Goal: Task Accomplishment & Management: Use online tool/utility

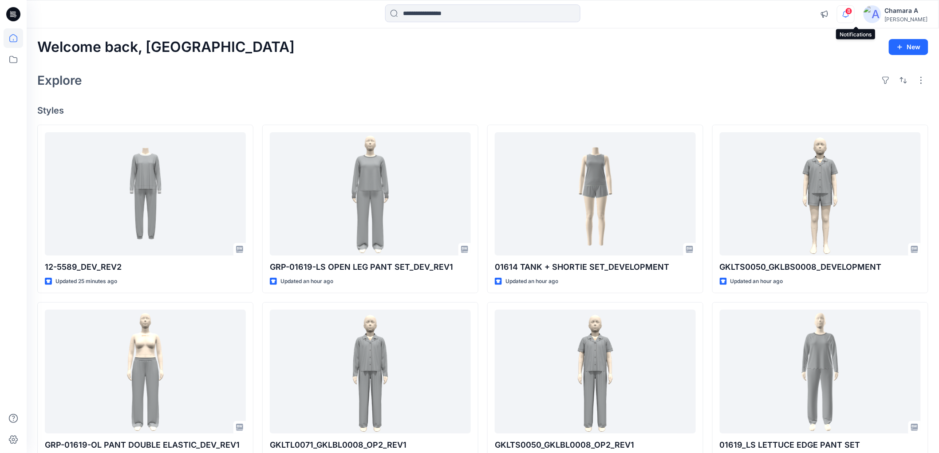
click at [849, 12] on icon "button" at bounding box center [846, 14] width 6 height 6
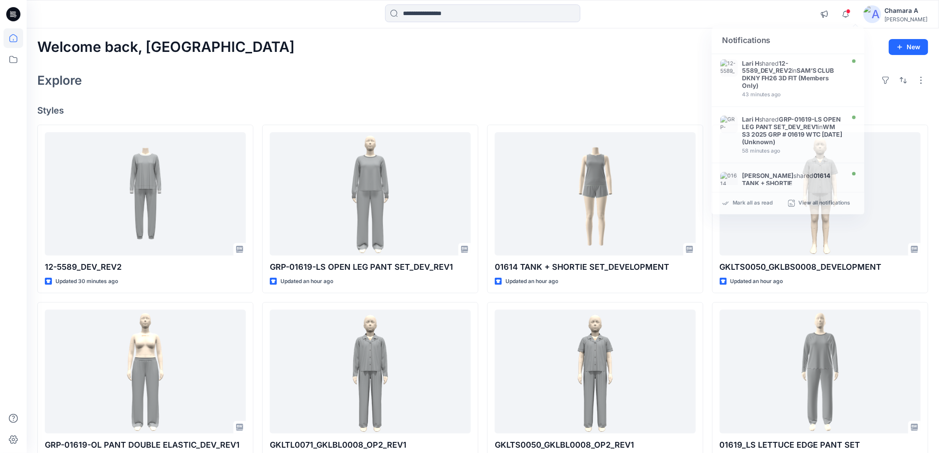
click at [464, 67] on div "Welcome back, Chamara New Explore Styles 12-5589_DEV_REV2 Updated 30 minutes ag…" at bounding box center [483, 359] width 912 height 663
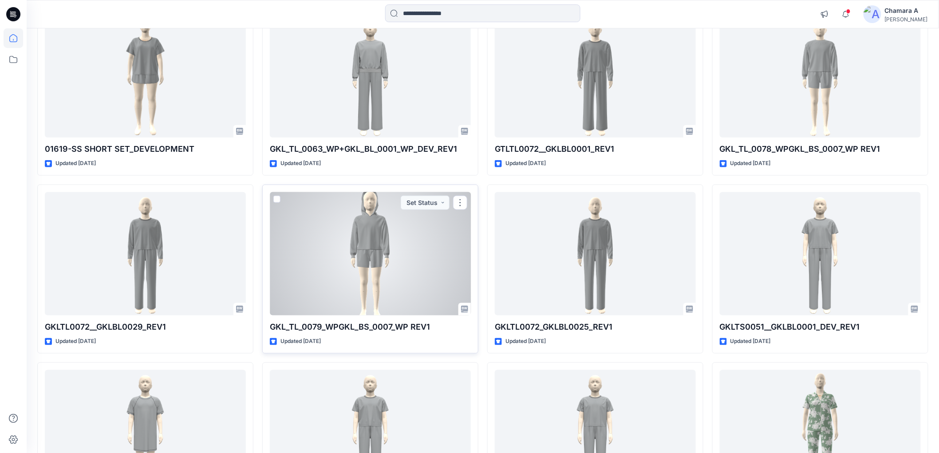
scroll to position [1701, 0]
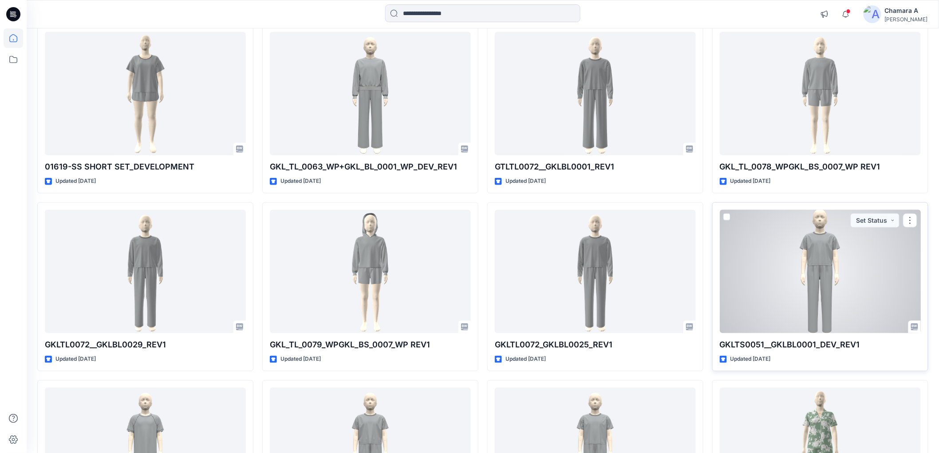
click at [788, 254] on div at bounding box center [820, 271] width 201 height 123
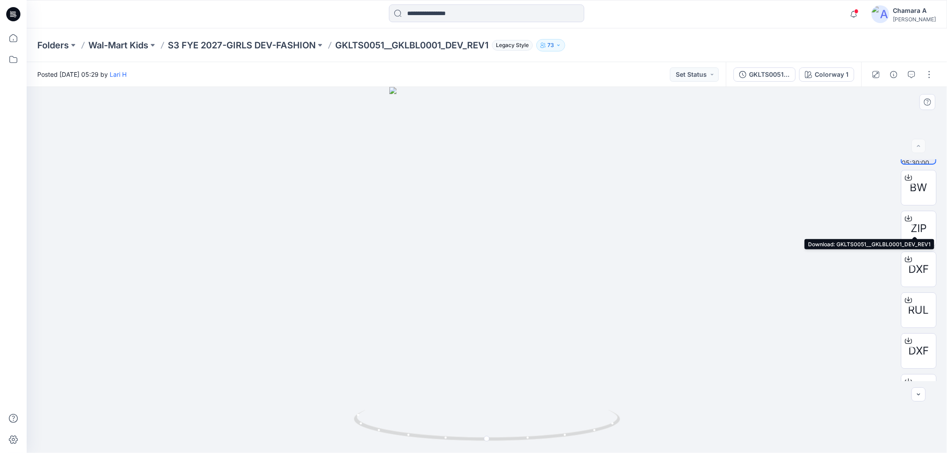
scroll to position [58, 0]
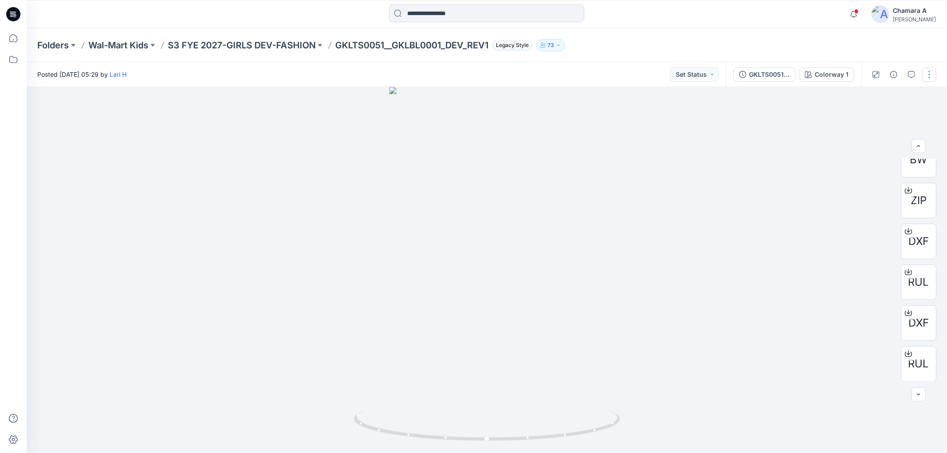
click at [932, 74] on button "button" at bounding box center [929, 74] width 14 height 14
click at [878, 124] on button "Edit" at bounding box center [892, 123] width 82 height 16
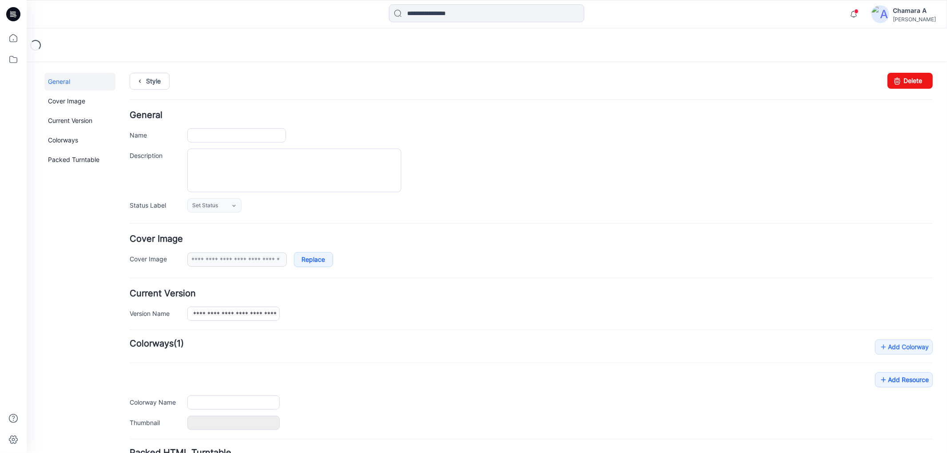
type input "**********"
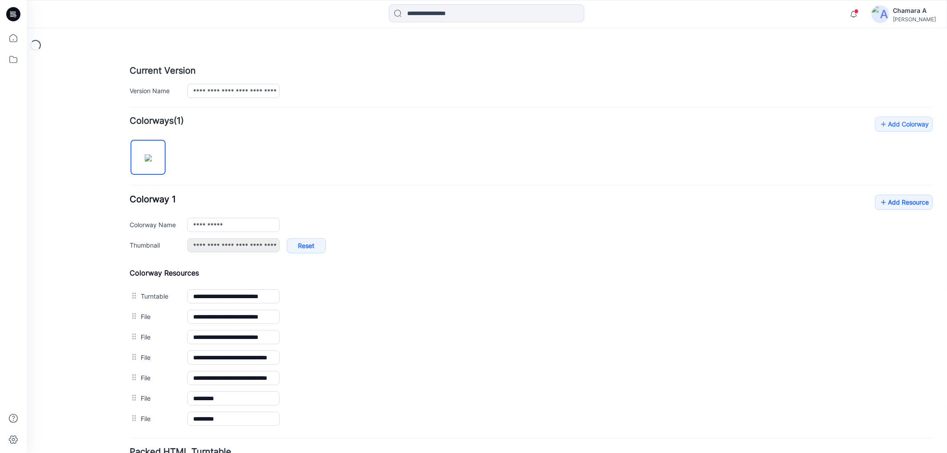
scroll to position [302, 0]
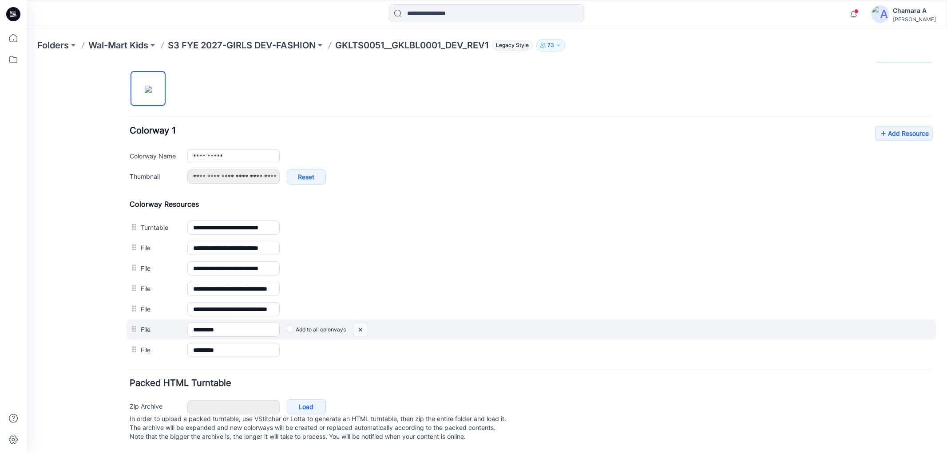
click at [26, 62] on img at bounding box center [26, 62] width 0 height 0
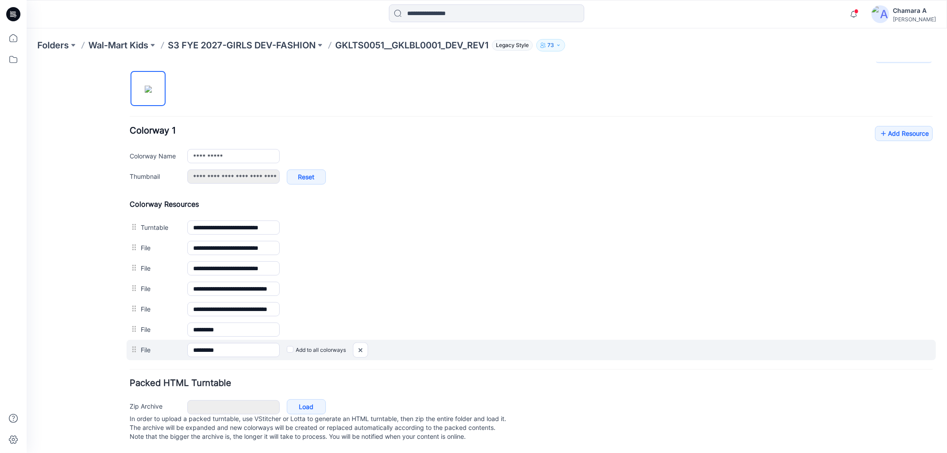
scroll to position [282, 0]
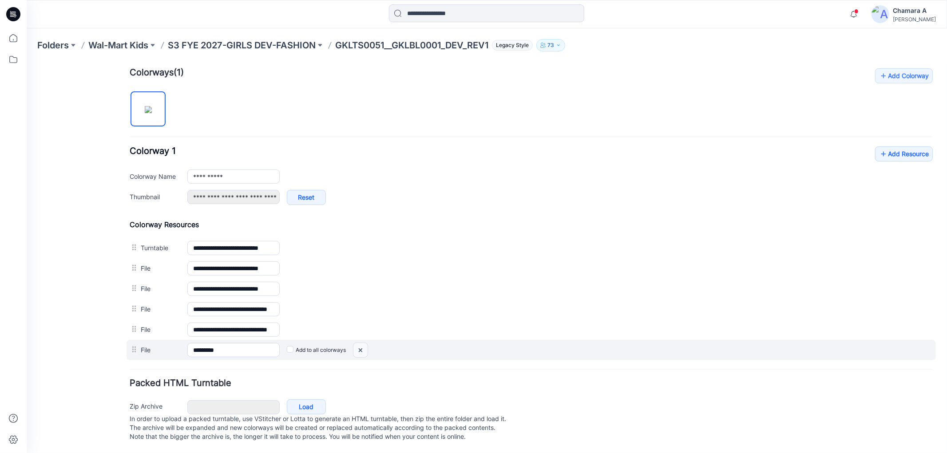
drag, startPoint x: 364, startPoint y: 343, endPoint x: 550, endPoint y: 94, distance: 311.3
click at [26, 62] on img at bounding box center [26, 62] width 0 height 0
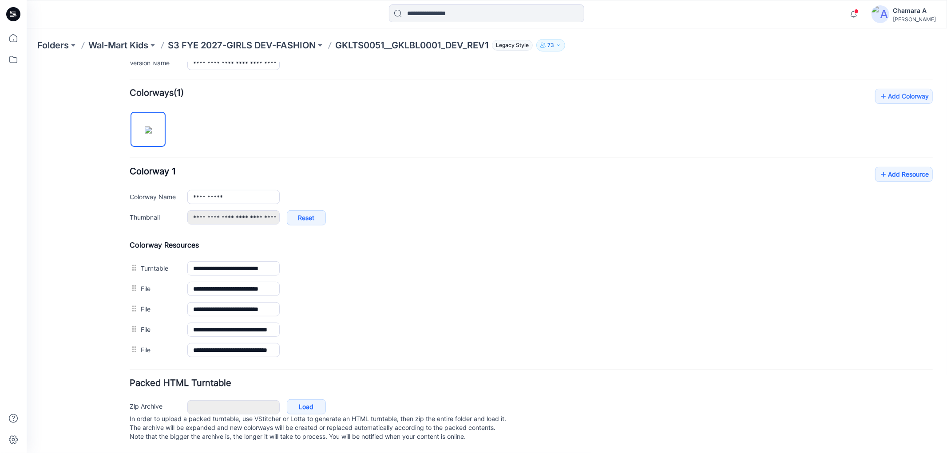
scroll to position [261, 0]
click at [879, 167] on icon at bounding box center [882, 174] width 9 height 14
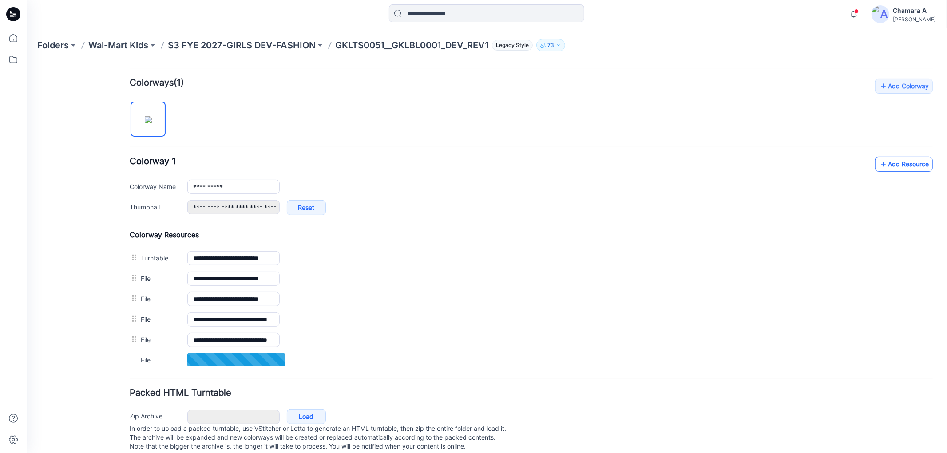
click at [889, 161] on link "Add Resource" at bounding box center [903, 163] width 58 height 15
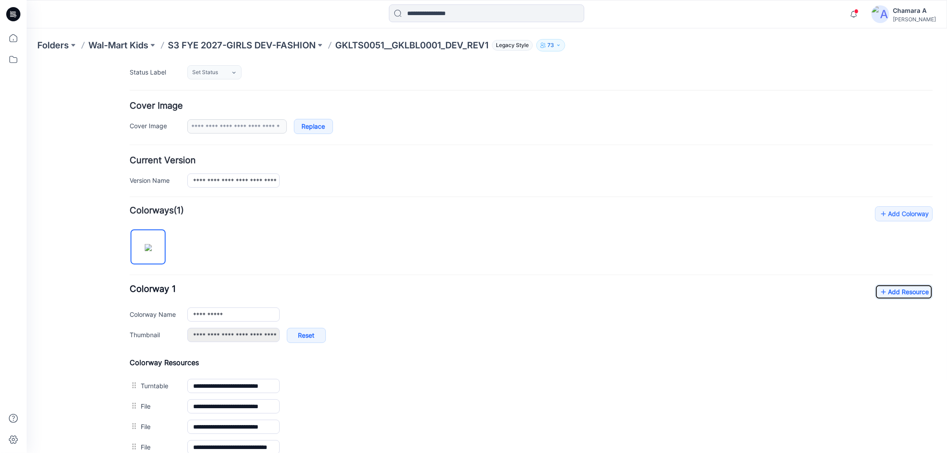
scroll to position [0, 0]
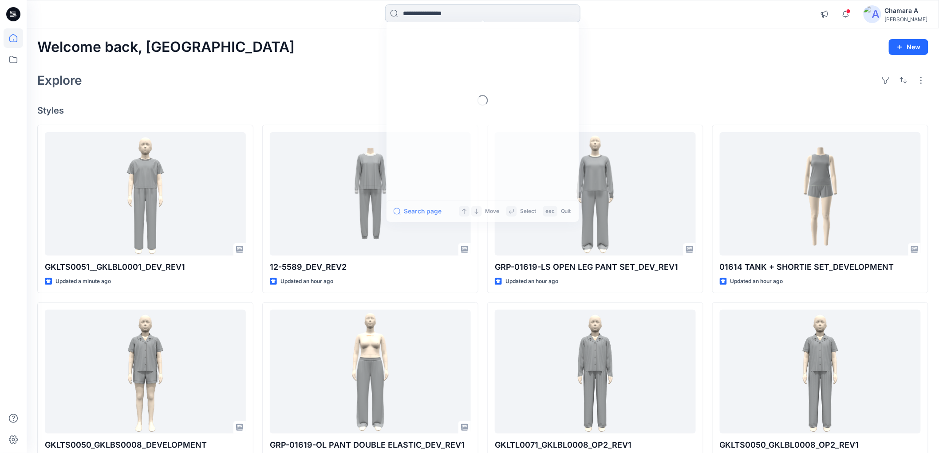
click at [427, 18] on input at bounding box center [482, 13] width 195 height 18
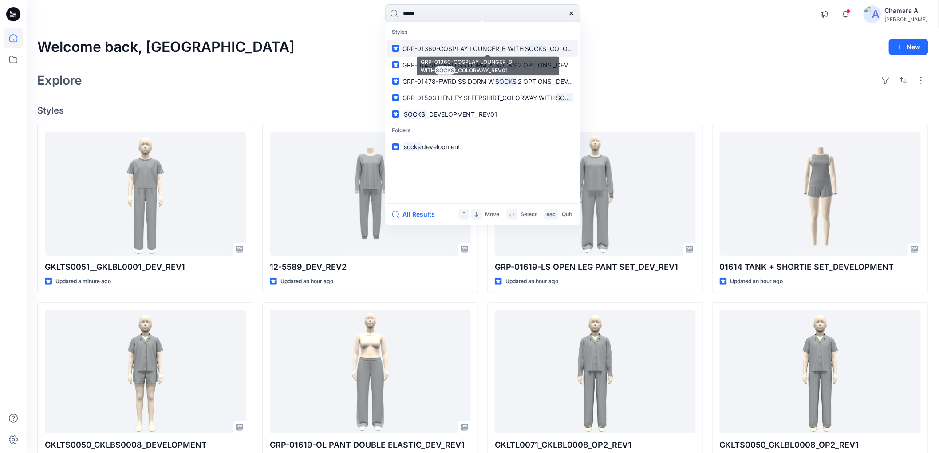
type input "*****"
click at [414, 215] on button "All Results" at bounding box center [416, 214] width 49 height 11
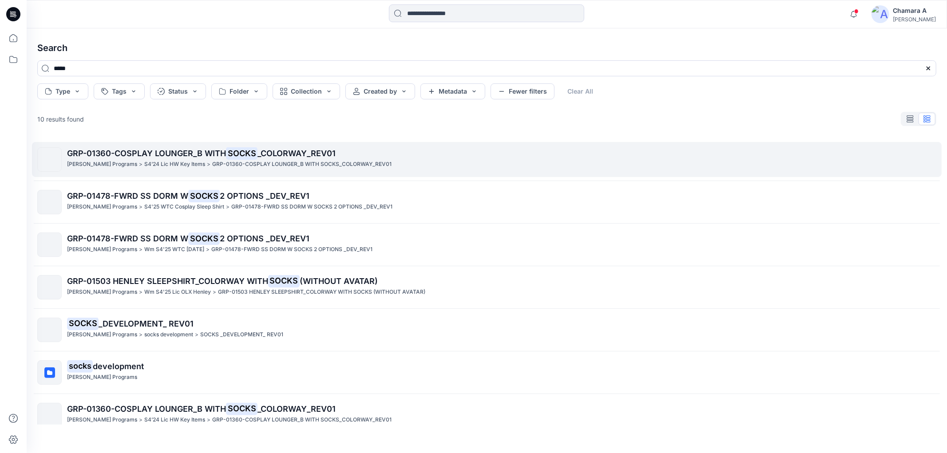
click at [79, 154] on span "GRP-01360-COSPLAY LOUNGER_B WITH" at bounding box center [146, 153] width 159 height 9
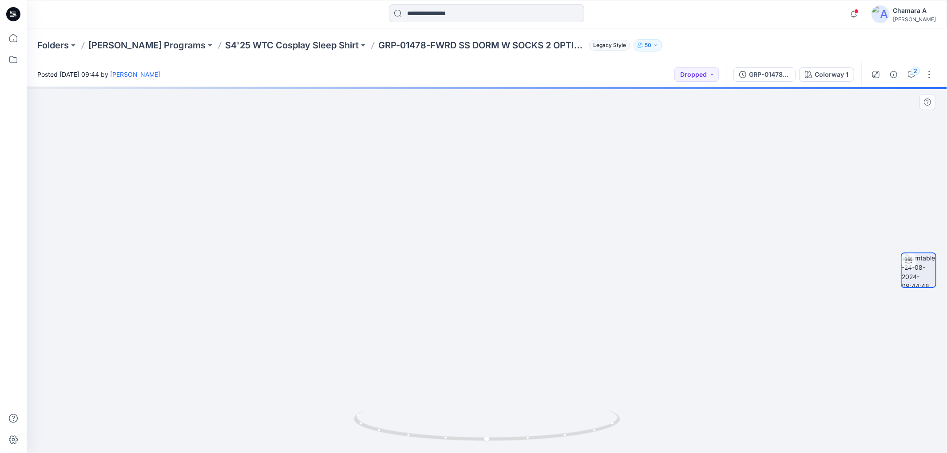
drag, startPoint x: 507, startPoint y: 153, endPoint x: 453, endPoint y: 387, distance: 240.5
click at [453, 387] on img at bounding box center [486, 192] width 433 height 521
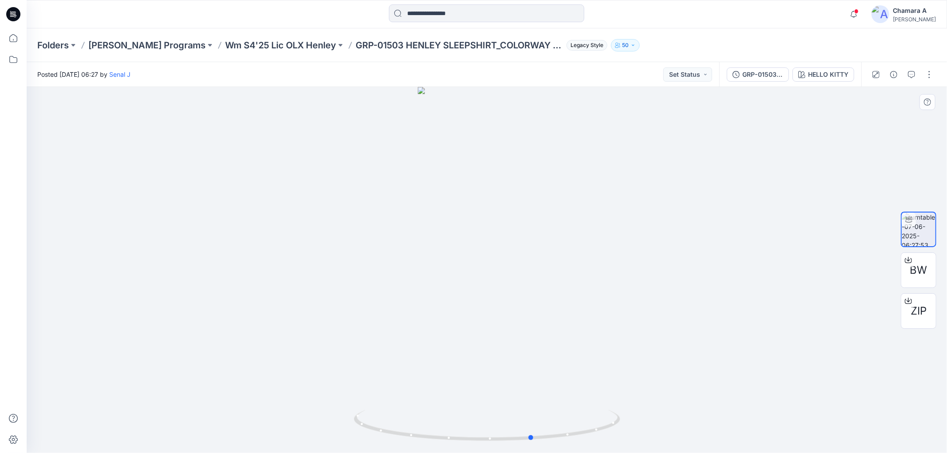
drag, startPoint x: 596, startPoint y: 441, endPoint x: 619, endPoint y: 399, distance: 48.1
click at [619, 399] on div at bounding box center [487, 270] width 920 height 366
drag, startPoint x: 341, startPoint y: 43, endPoint x: 511, endPoint y: 50, distance: 170.1
click at [485, 45] on div "Folders Richard Leeds Programs Wm S4'25 Lic OLX Henley GRP-01503 HENLEY SLEEPSH…" at bounding box center [451, 45] width 829 height 12
copy p "GRP-01503 HENLEY SLEEPSHIRT"
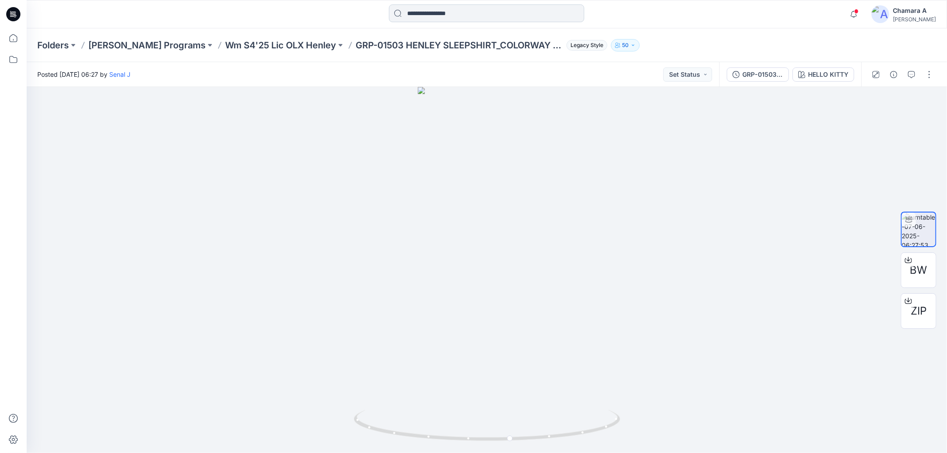
click at [429, 6] on input at bounding box center [486, 13] width 195 height 18
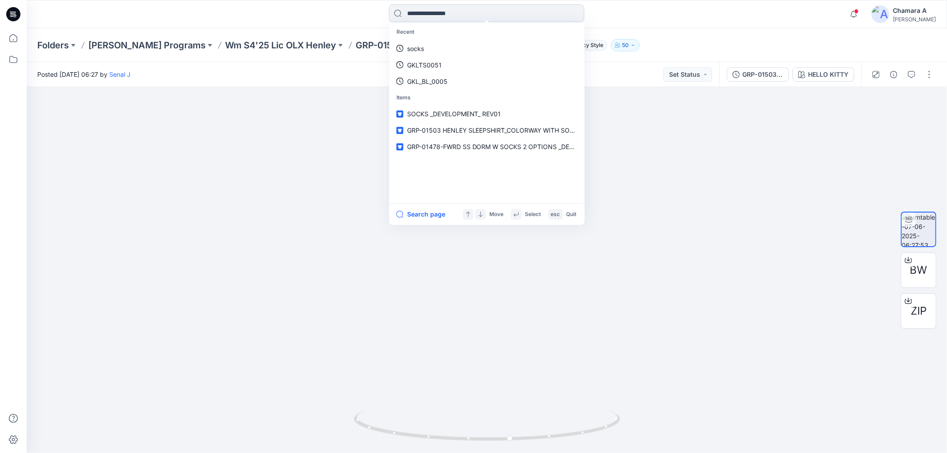
paste input "**********"
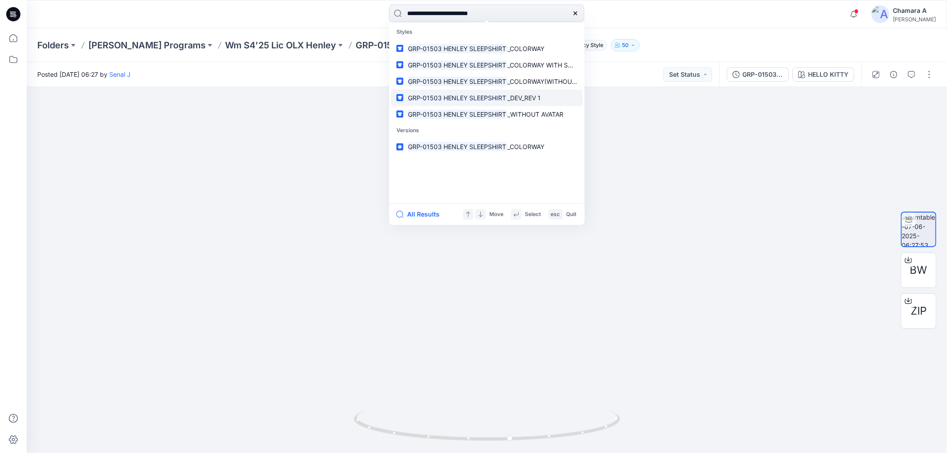
type input "**********"
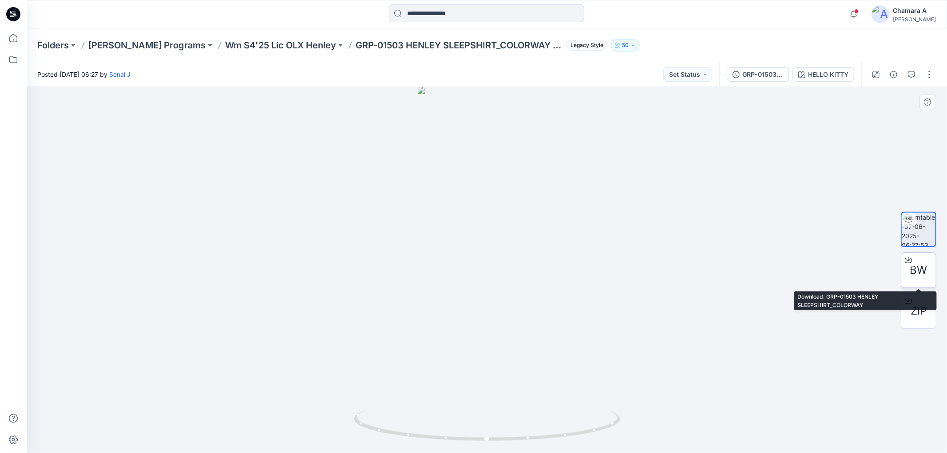
click at [915, 275] on span "BW" at bounding box center [918, 270] width 17 height 16
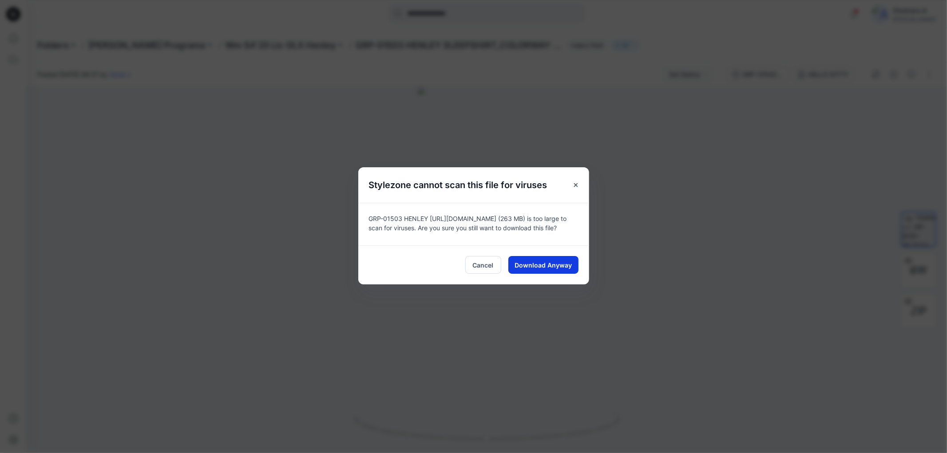
click at [574, 272] on div "Cancel Download Anyway" at bounding box center [473, 264] width 231 height 39
click at [571, 269] on button "Download Anyway" at bounding box center [543, 265] width 70 height 18
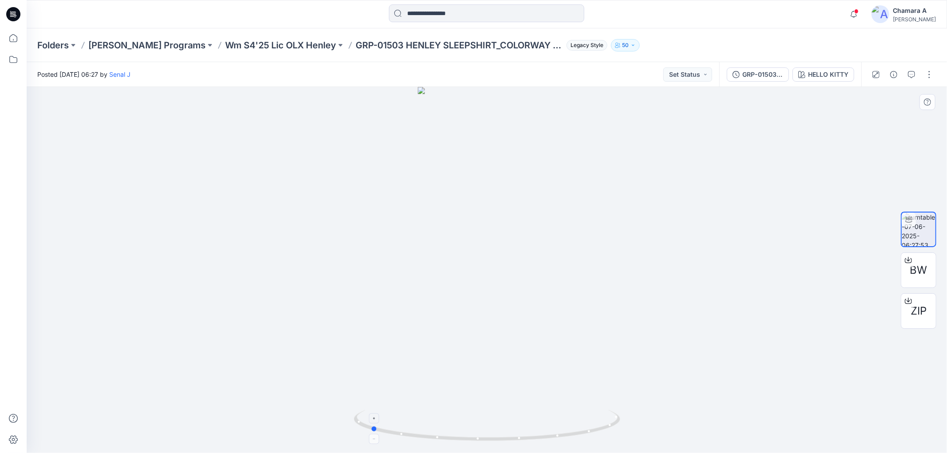
drag, startPoint x: 579, startPoint y: 433, endPoint x: 462, endPoint y: 427, distance: 116.8
click at [462, 427] on icon at bounding box center [488, 426] width 268 height 33
drag, startPoint x: 518, startPoint y: 404, endPoint x: 496, endPoint y: 232, distance: 173.5
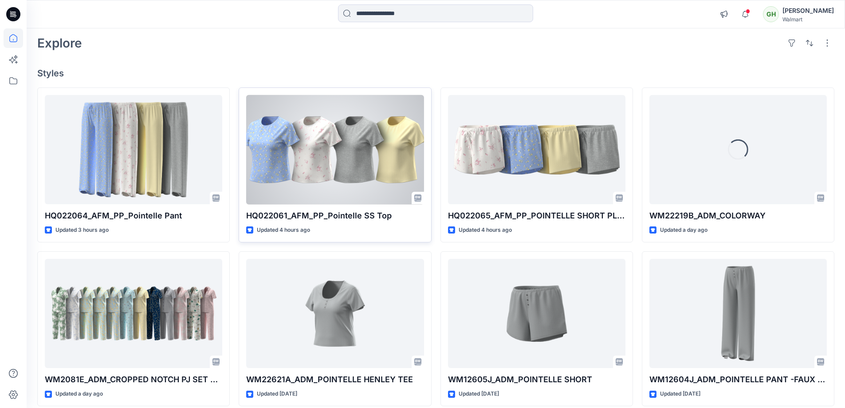
scroll to position [89, 0]
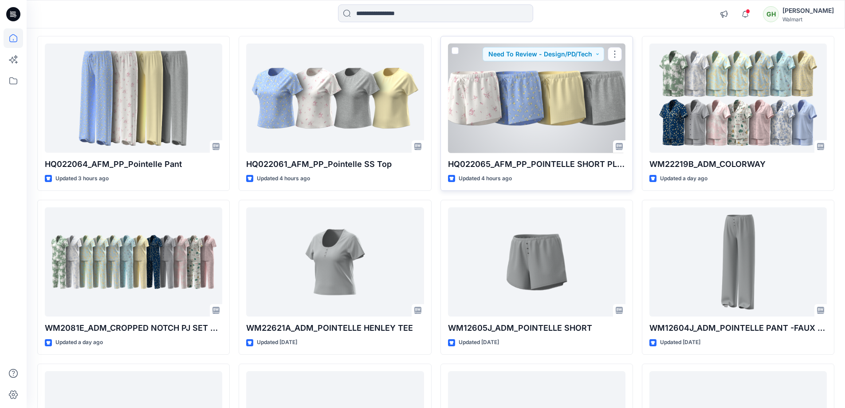
click at [528, 92] on div at bounding box center [536, 98] width 177 height 110
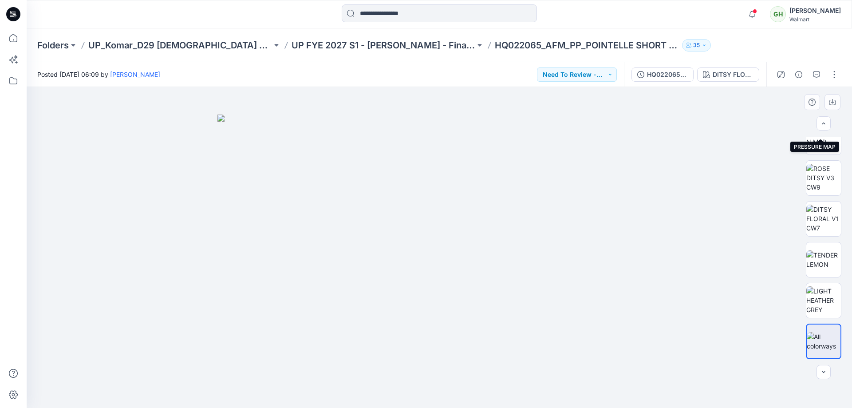
scroll to position [508, 0]
click at [832, 174] on img at bounding box center [823, 177] width 35 height 28
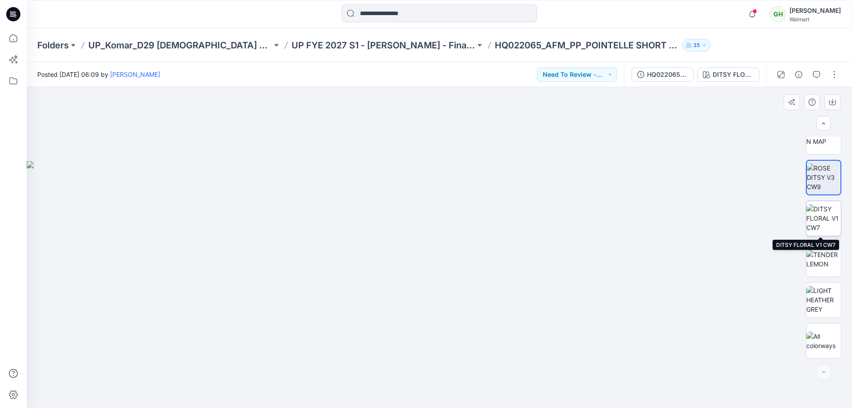
click at [824, 218] on img at bounding box center [823, 218] width 35 height 28
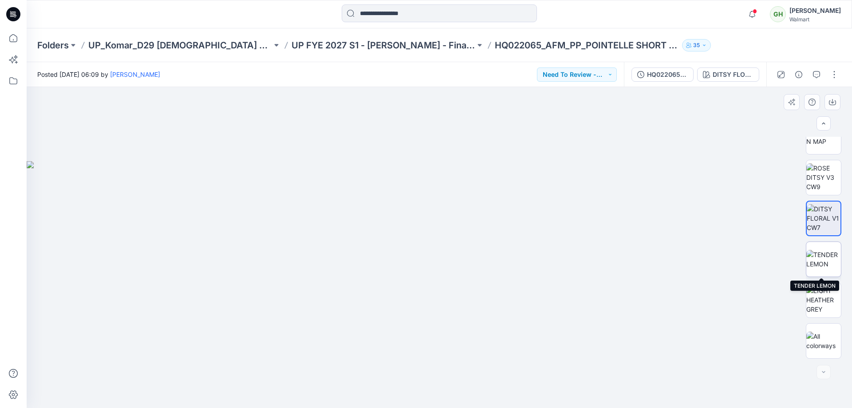
click at [814, 263] on img at bounding box center [823, 259] width 35 height 19
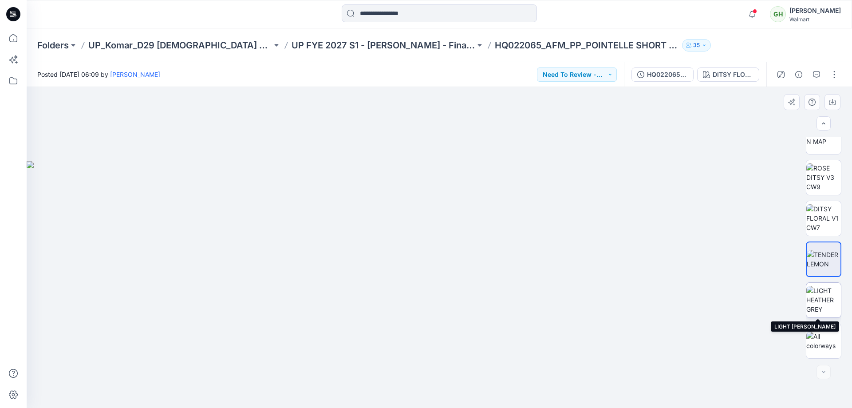
click at [816, 292] on img at bounding box center [823, 300] width 35 height 28
